Goal: Contribute content

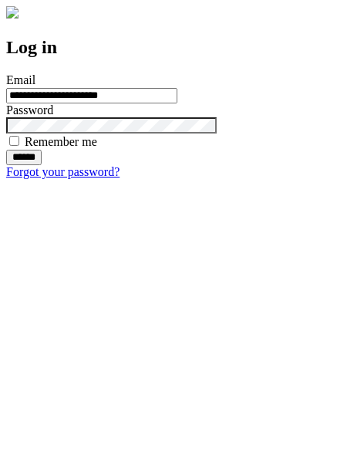
type input "**********"
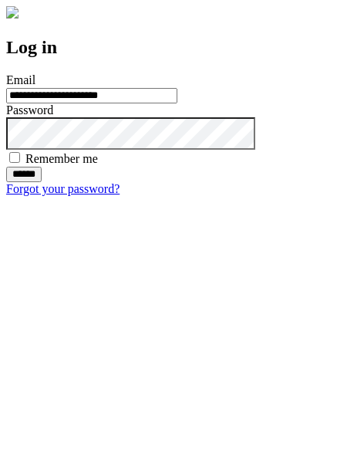
click at [42, 182] on input "******" at bounding box center [23, 174] width 35 height 15
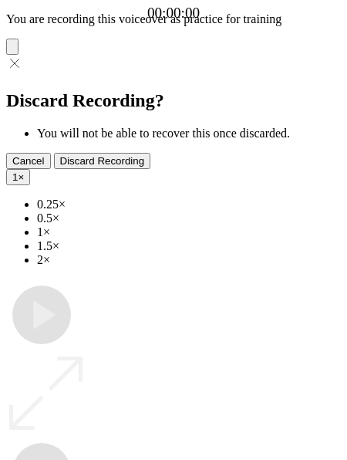
type input "**********"
